Goal: Task Accomplishment & Management: Use online tool/utility

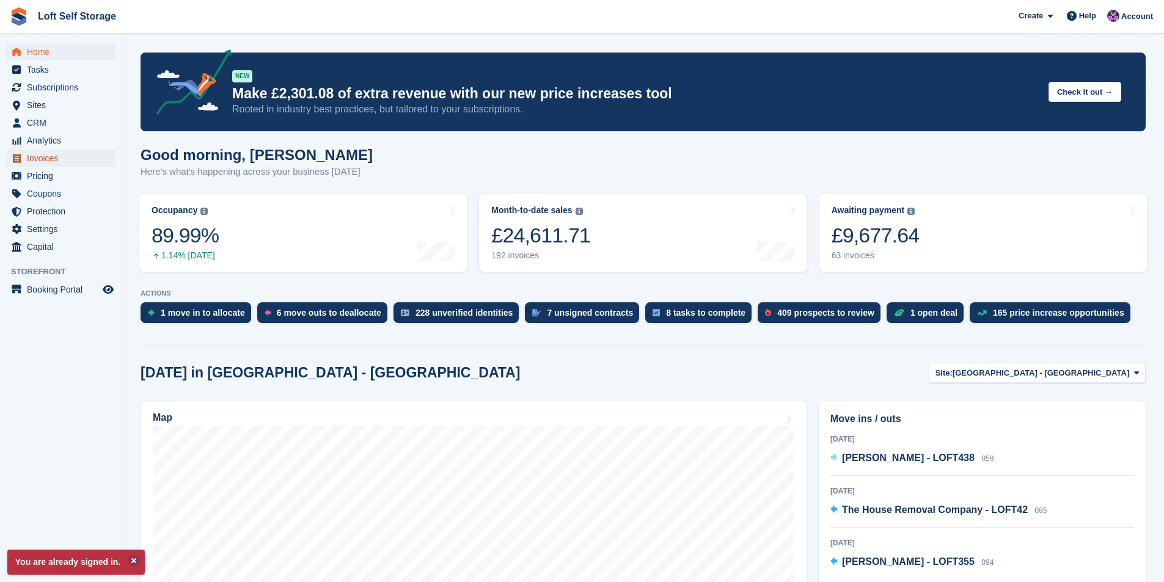
click at [39, 155] on span "Invoices" at bounding box center [63, 158] width 73 height 17
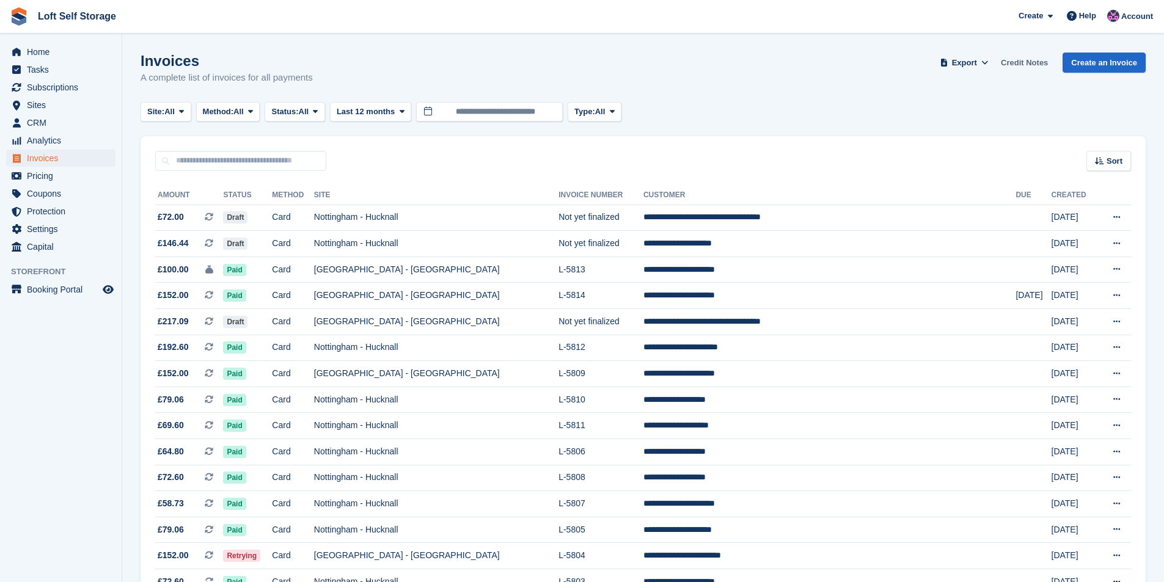
click at [1035, 67] on link "Credit Notes" at bounding box center [1024, 63] width 57 height 20
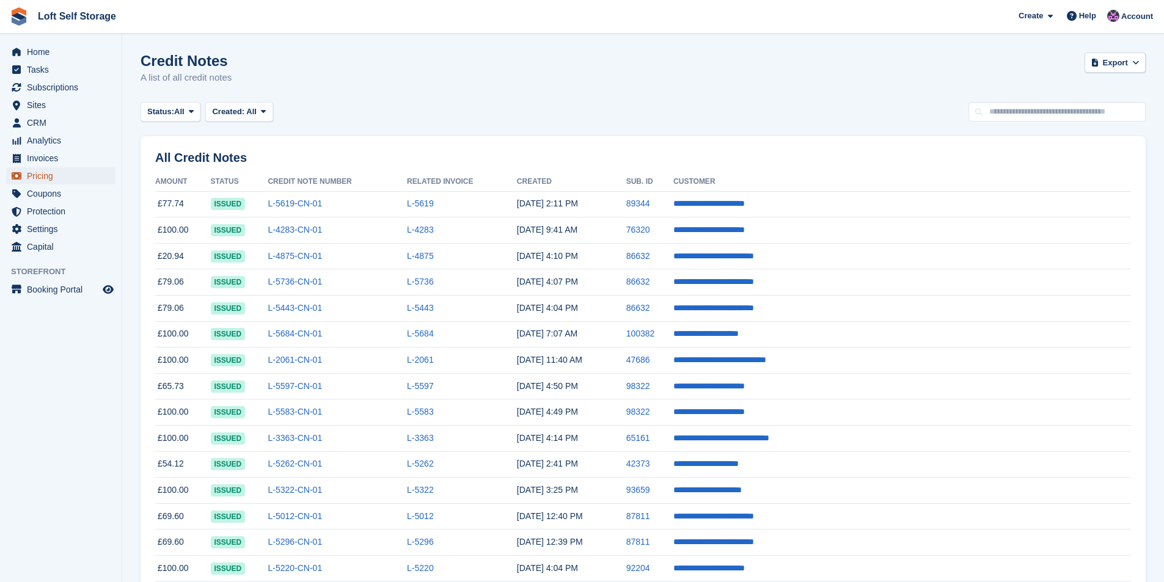
click at [37, 174] on span "Pricing" at bounding box center [63, 175] width 73 height 17
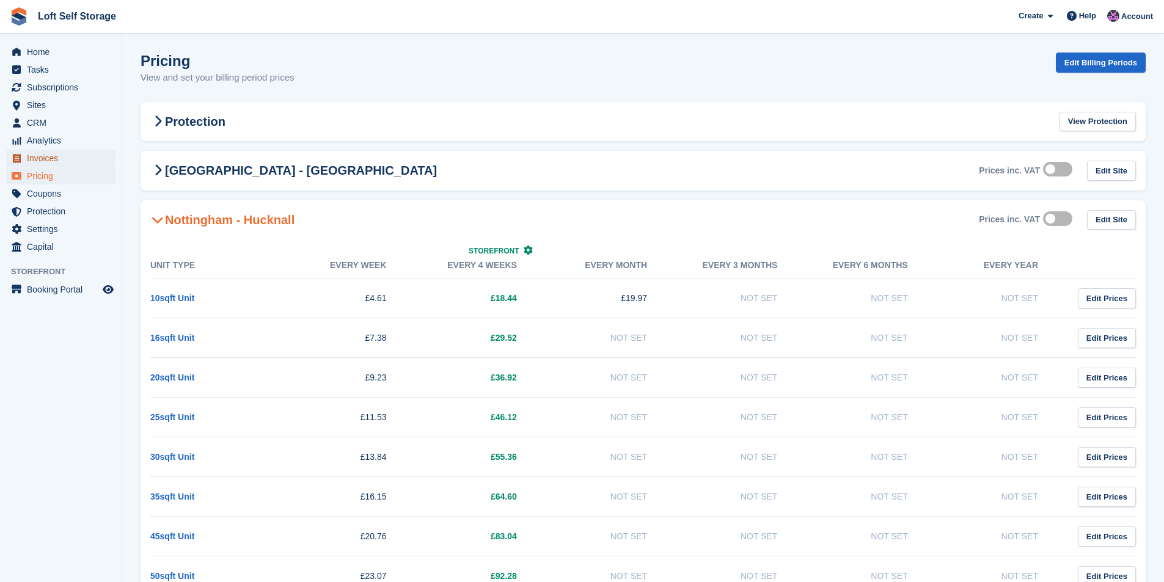
click at [40, 163] on span "Invoices" at bounding box center [63, 158] width 73 height 17
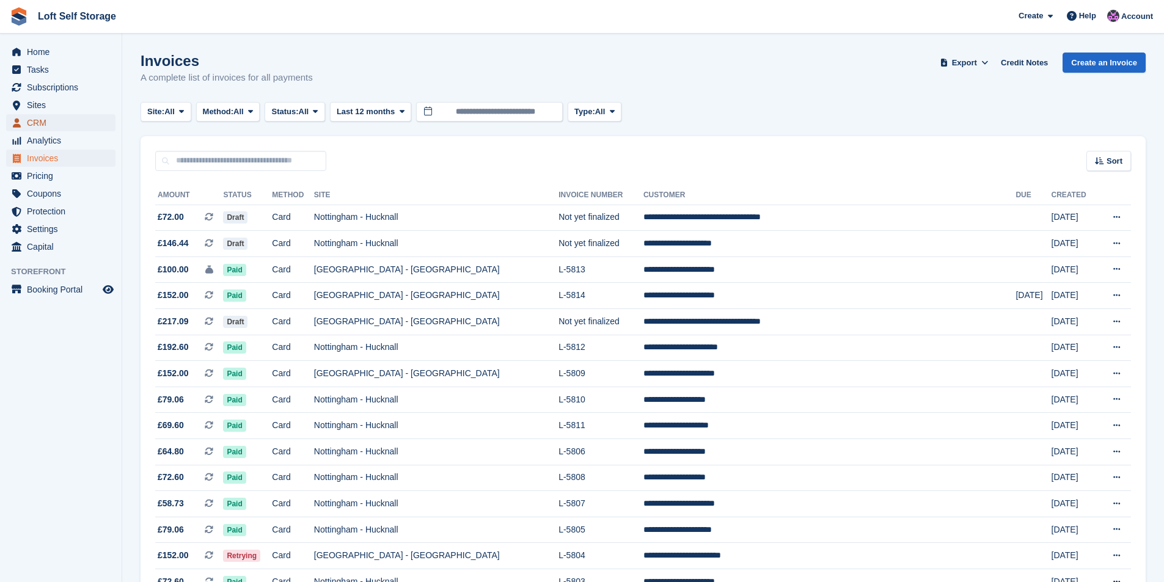
click at [54, 119] on span "CRM" at bounding box center [63, 122] width 73 height 17
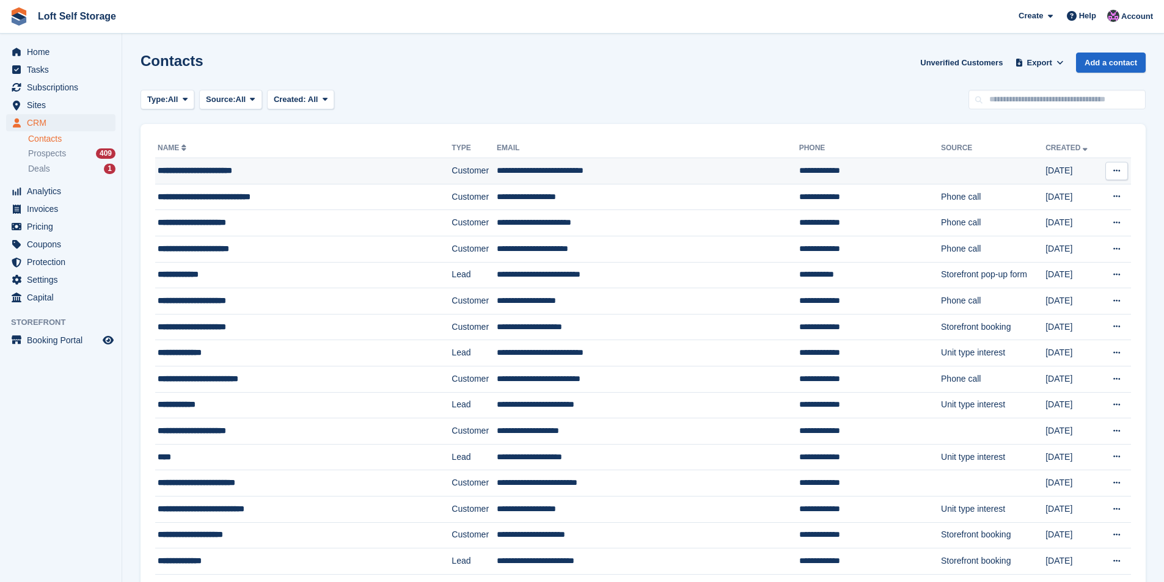
click at [283, 179] on td "**********" at bounding box center [303, 171] width 296 height 26
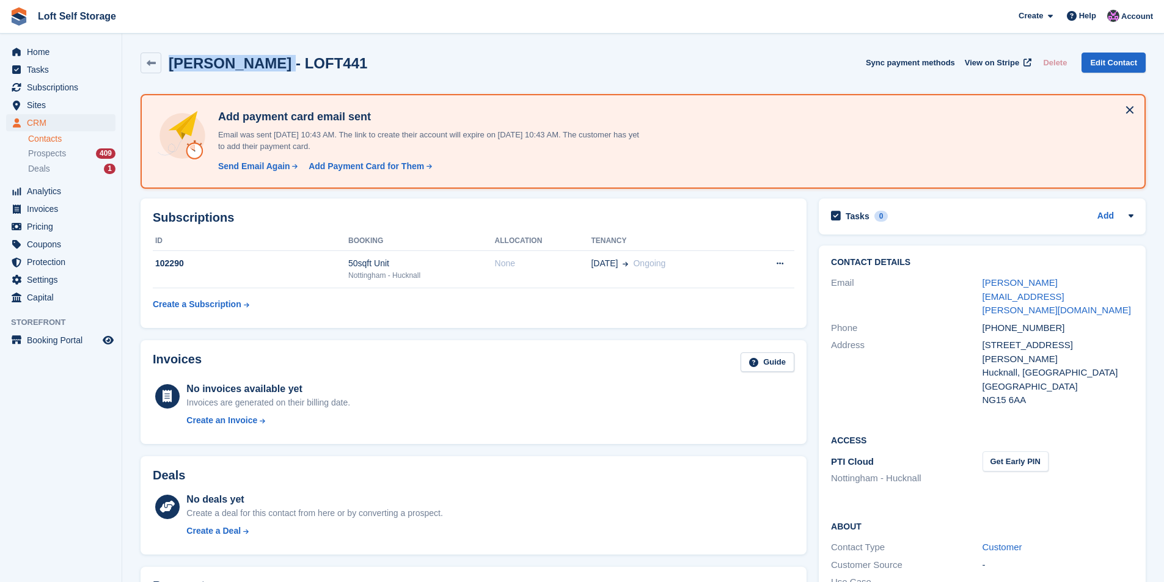
drag, startPoint x: 251, startPoint y: 65, endPoint x: 169, endPoint y: 67, distance: 81.9
click at [169, 67] on h2 "[PERSON_NAME] - LOFT441" at bounding box center [268, 63] width 199 height 17
copy h2 "Bev Wheatcroft"
drag, startPoint x: 1057, startPoint y: 318, endPoint x: 982, endPoint y: 315, distance: 74.6
click at [983, 339] on div "6 Johnson Avenue" at bounding box center [1058, 353] width 151 height 28
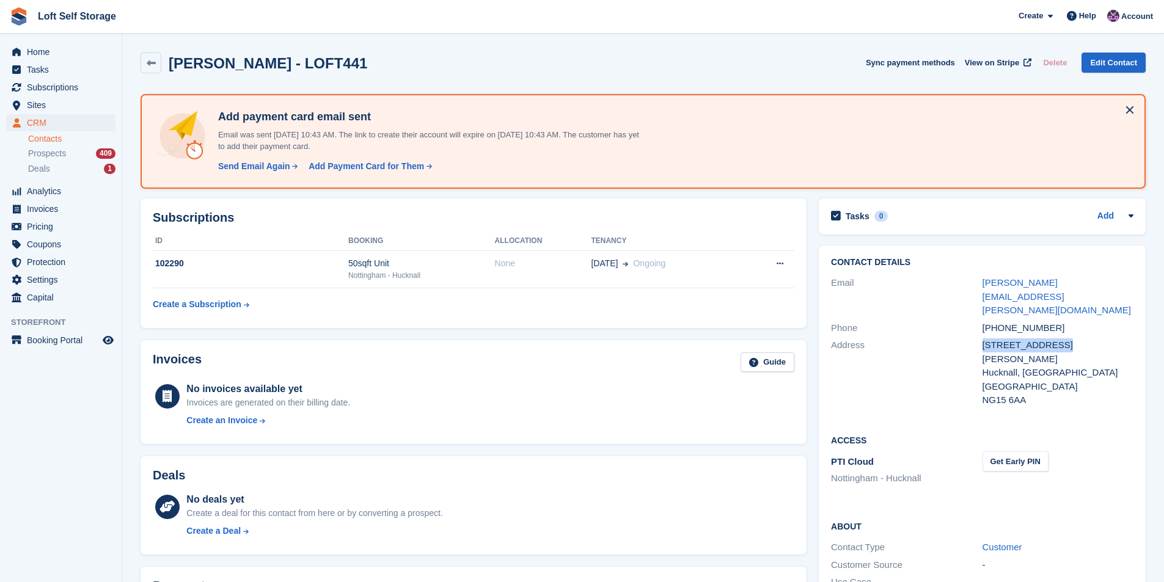
copy div "6 Johnson Avenue"
drag, startPoint x: 1047, startPoint y: 302, endPoint x: 985, endPoint y: 302, distance: 62.3
click at [985, 321] on div "+447388695440" at bounding box center [1058, 328] width 151 height 14
copy div "+447388695440"
click at [1049, 380] on div "United Kingdom" at bounding box center [1058, 387] width 151 height 14
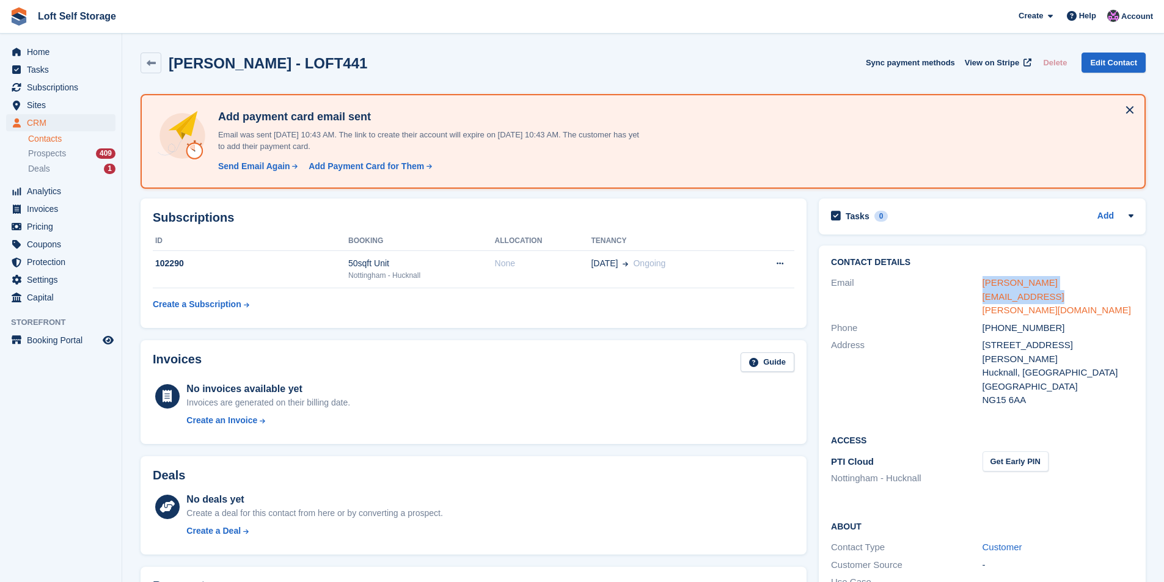
drag, startPoint x: 1105, startPoint y: 285, endPoint x: 985, endPoint y: 288, distance: 120.4
click at [985, 288] on div "bev.wheatcroft@hotmail.co.uk" at bounding box center [1058, 297] width 151 height 42
copy link "bev.wheatcroft@hotmail.co.uk"
click at [58, 215] on span "Invoices" at bounding box center [63, 208] width 73 height 17
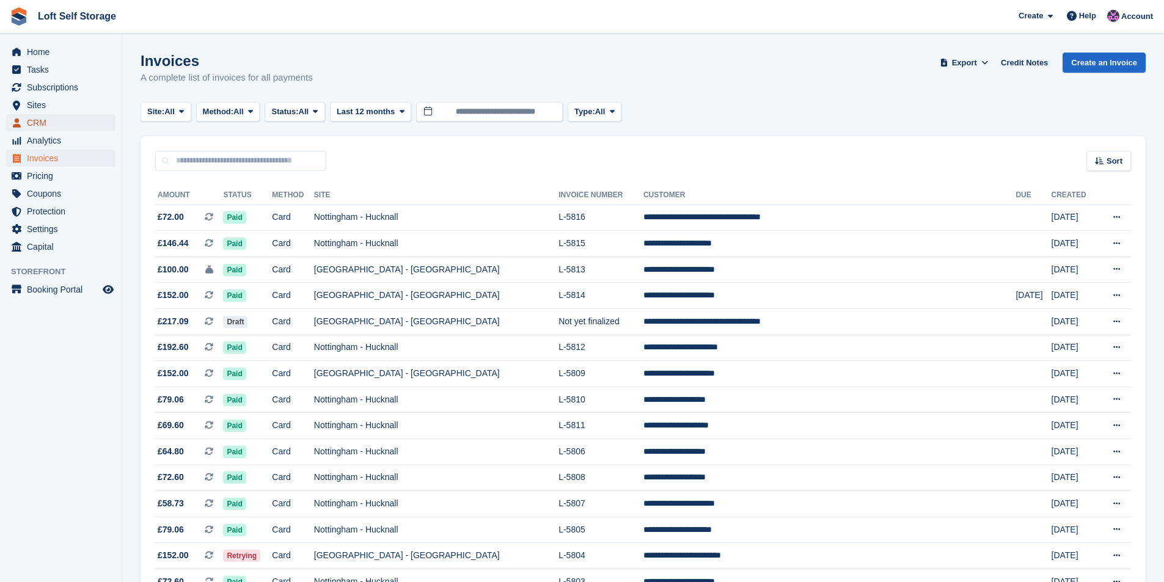
click at [47, 123] on span "CRM" at bounding box center [63, 122] width 73 height 17
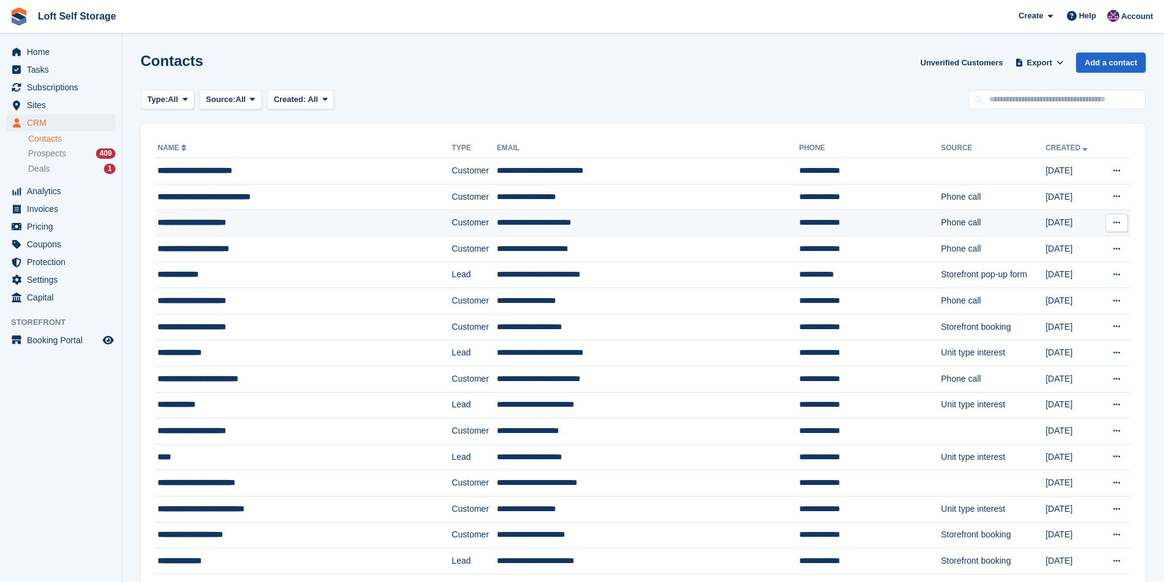
click at [279, 232] on td "**********" at bounding box center [303, 223] width 296 height 26
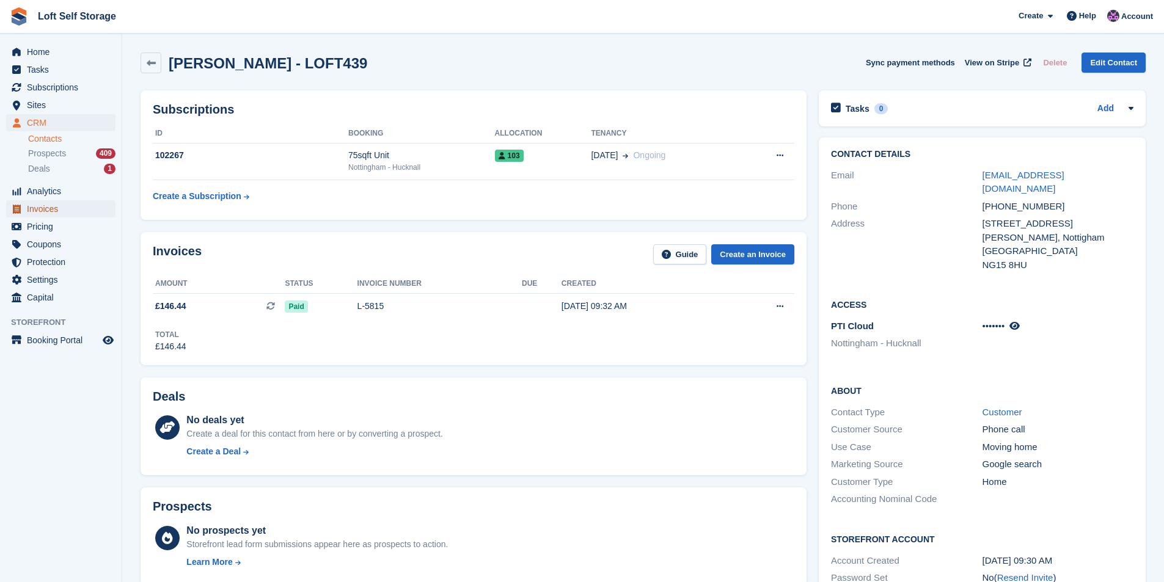
click at [73, 211] on span "Invoices" at bounding box center [63, 208] width 73 height 17
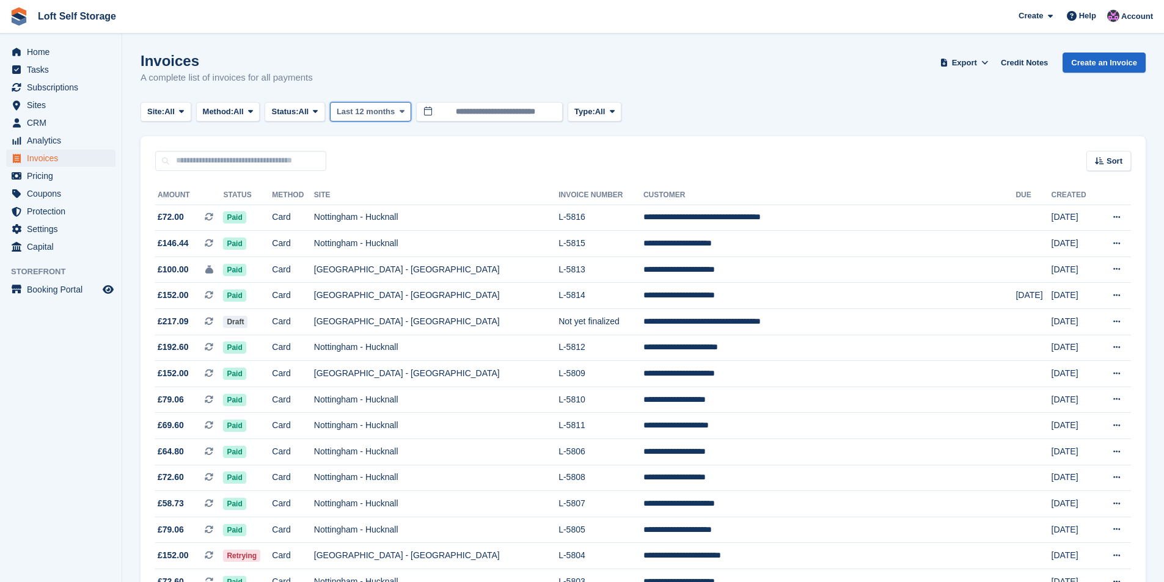
click at [365, 109] on span "Last 12 months" at bounding box center [366, 112] width 58 height 12
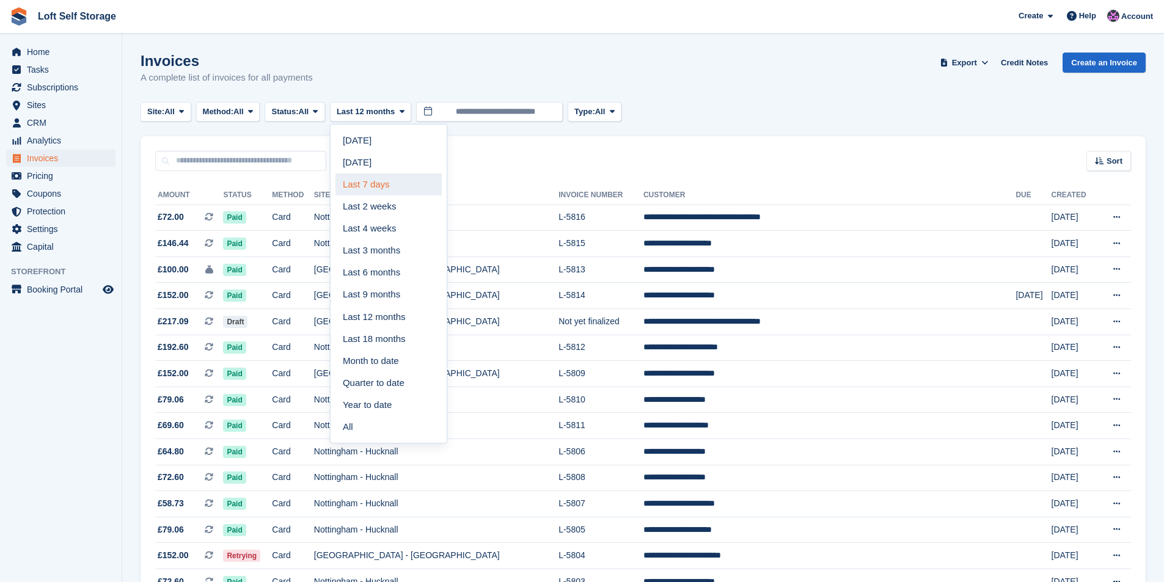
click at [366, 175] on link "Last 7 days" at bounding box center [389, 185] width 106 height 22
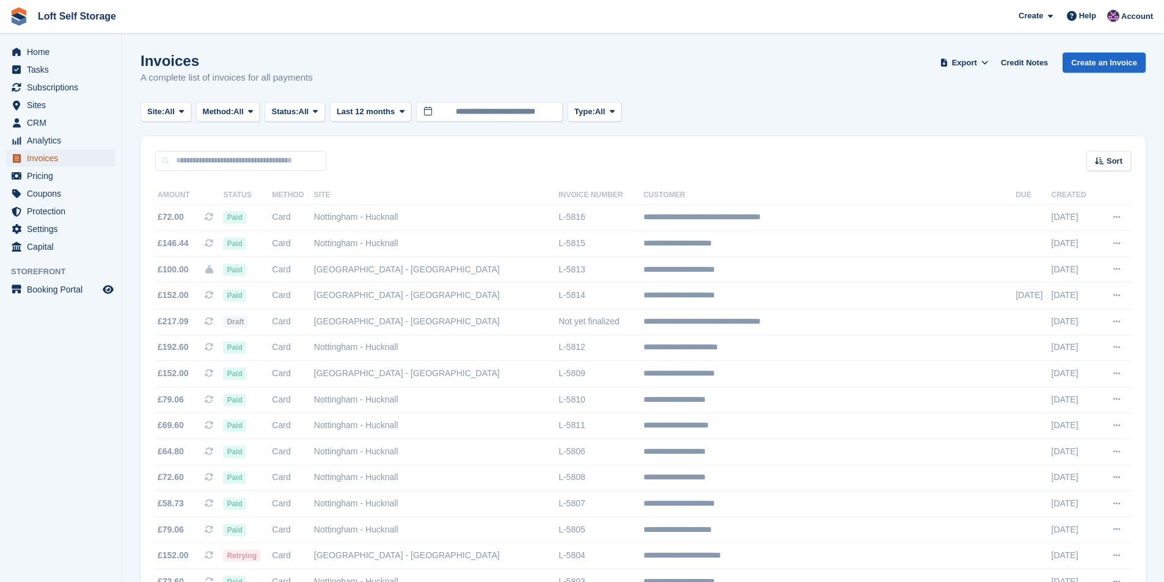
click at [58, 157] on span "Invoices" at bounding box center [63, 158] width 73 height 17
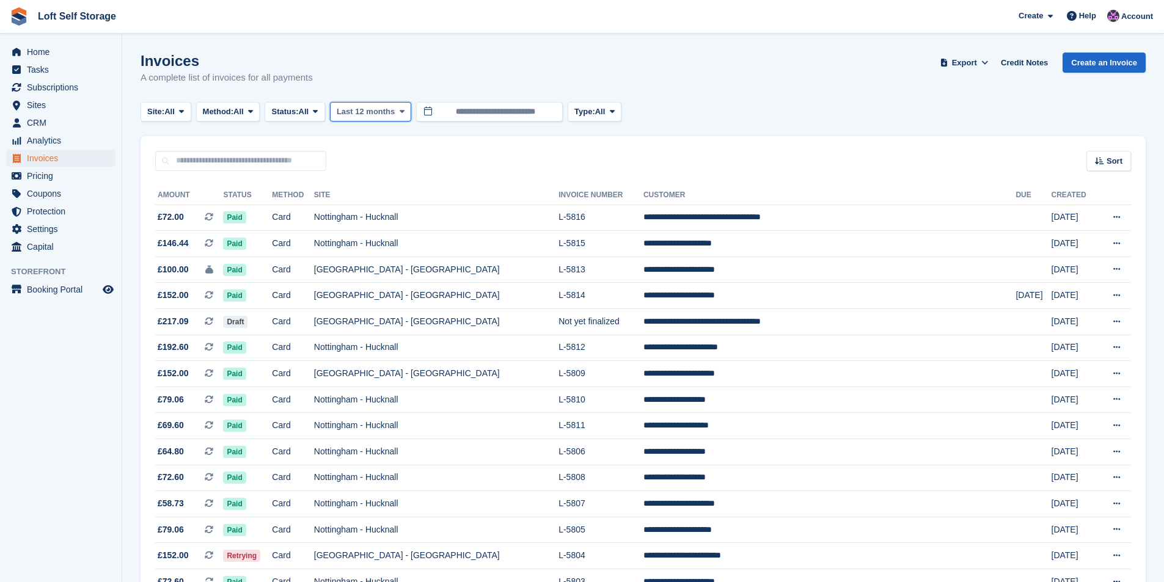
click at [394, 114] on span "Last 12 months" at bounding box center [366, 112] width 58 height 12
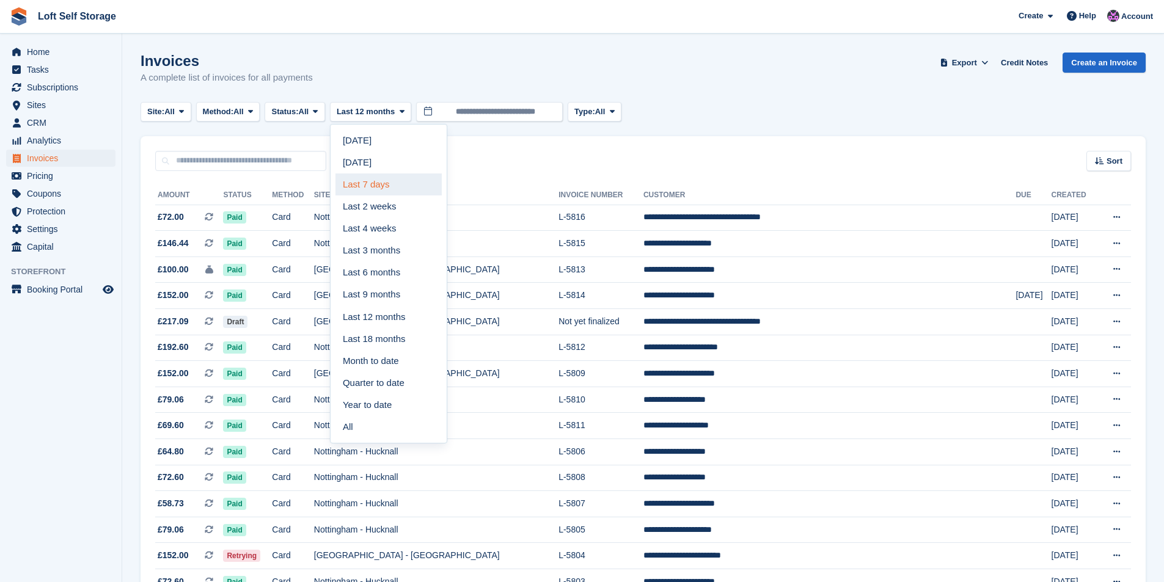
click at [387, 180] on link "Last 7 days" at bounding box center [389, 185] width 106 height 22
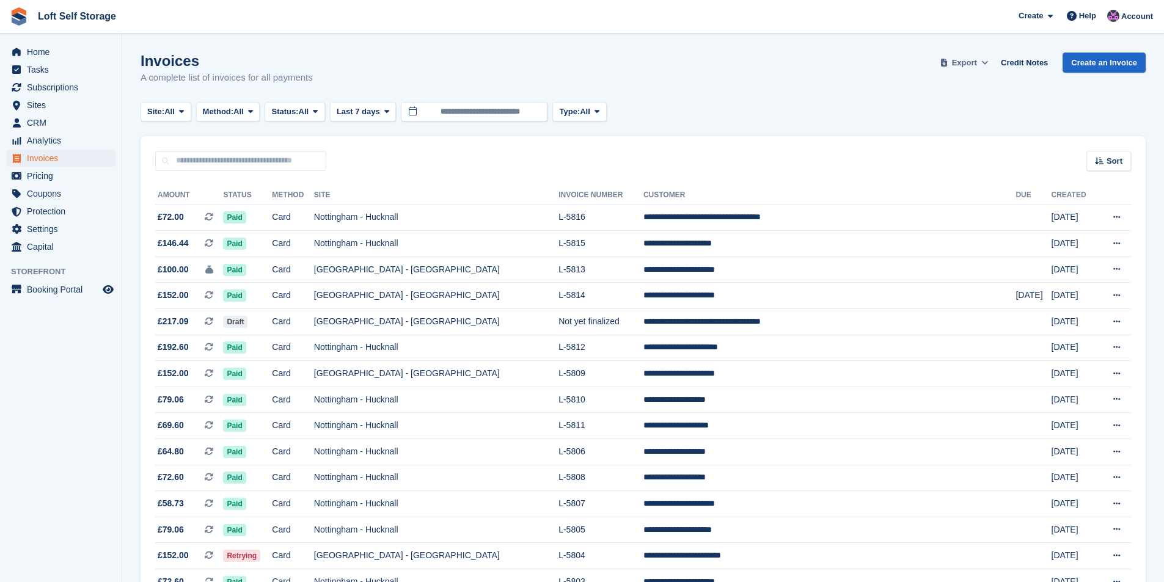
click at [972, 70] on button "Export" at bounding box center [964, 63] width 54 height 20
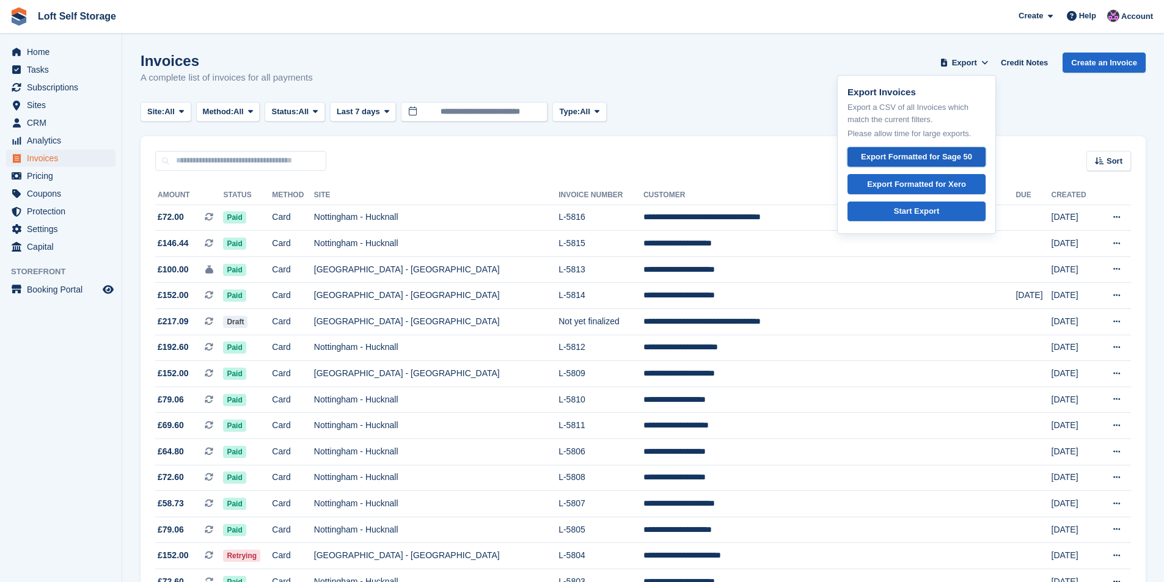
click at [922, 148] on link "Export Formatted for Sage 50" at bounding box center [917, 157] width 138 height 20
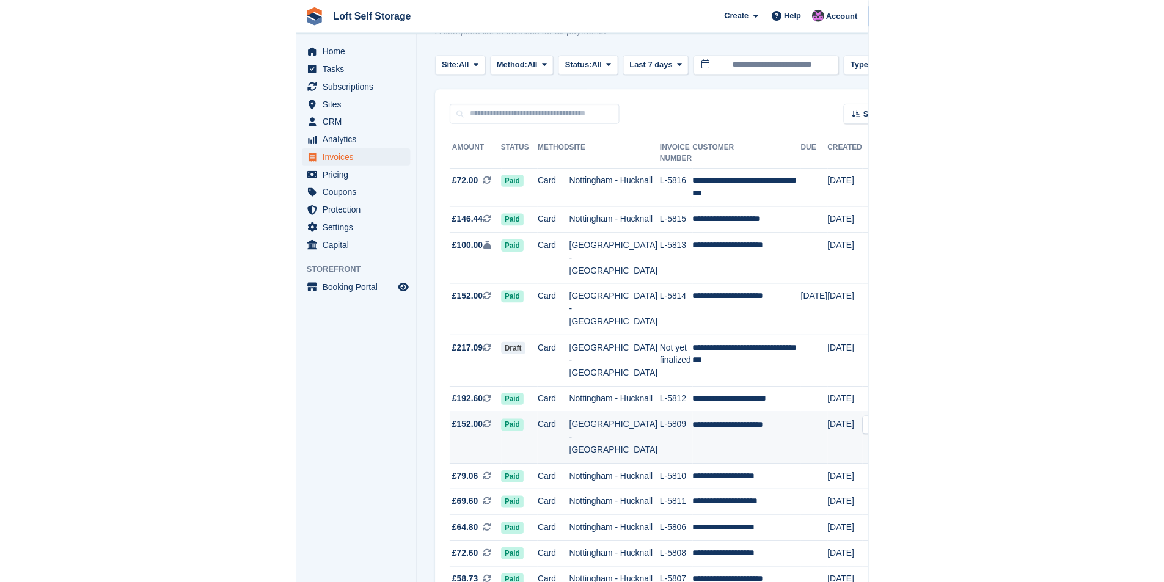
scroll to position [122, 0]
